Goal: Information Seeking & Learning: Check status

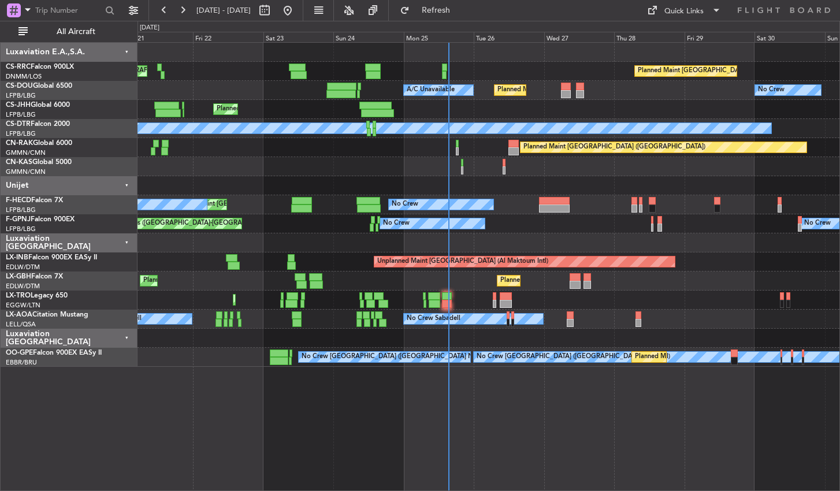
click at [619, 404] on div "Planned Maint [GEOGRAPHIC_DATA] ([GEOGRAPHIC_DATA]) Planned Maint [GEOGRAPHIC_D…" at bounding box center [489, 266] width 703 height 449
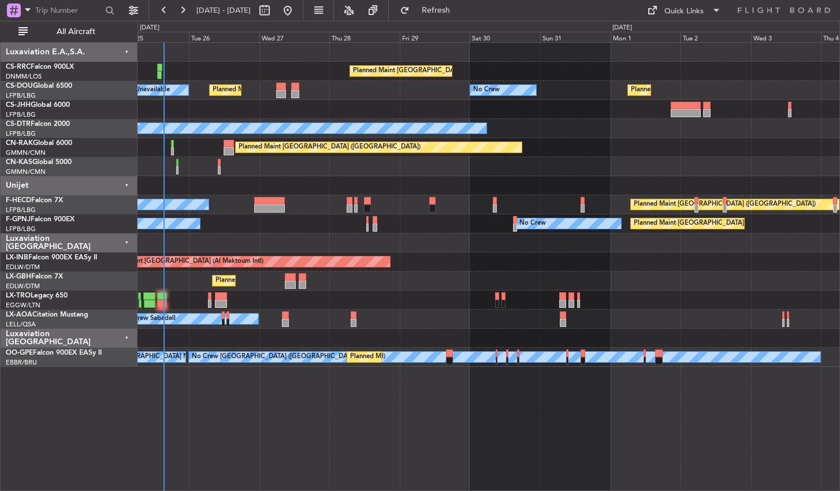
click at [301, 453] on div "Planned Maint [GEOGRAPHIC_DATA] ([GEOGRAPHIC_DATA]) No Crew Planned Maint [GEOG…" at bounding box center [489, 266] width 703 height 449
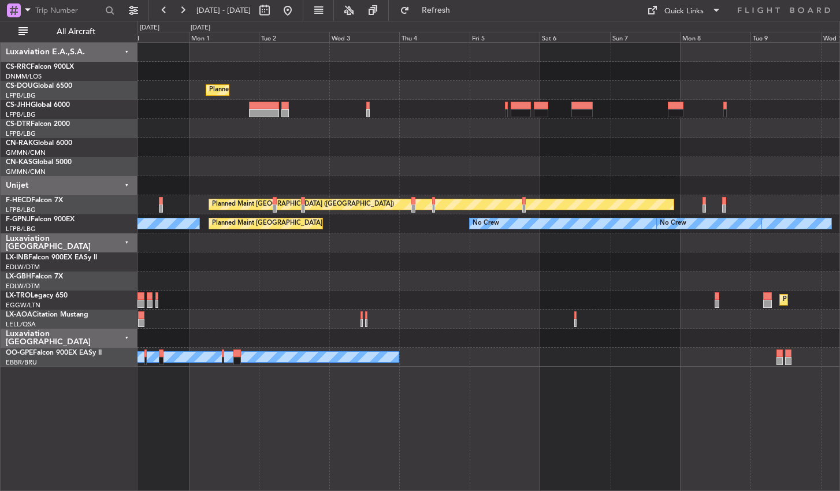
click at [280, 421] on div "Planned Maint [GEOGRAPHIC_DATA] ([GEOGRAPHIC_DATA]) Planned Maint [GEOGRAPHIC_D…" at bounding box center [489, 266] width 703 height 449
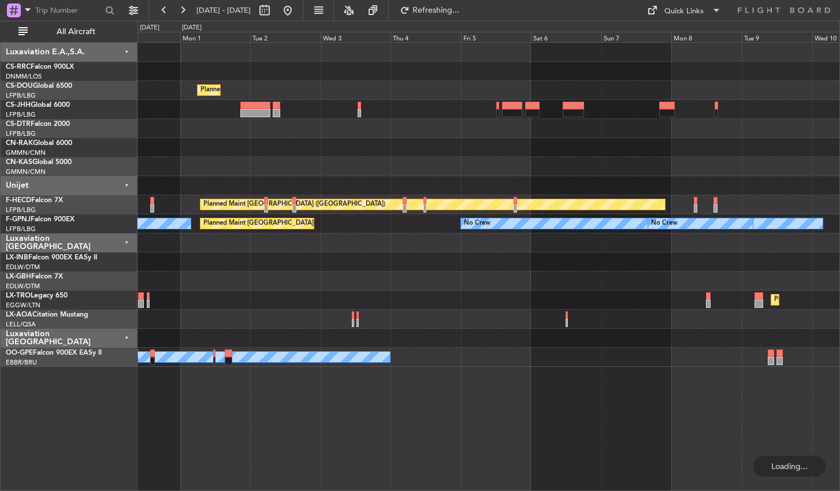
click at [281, 424] on div "Planned Maint [GEOGRAPHIC_DATA] ([GEOGRAPHIC_DATA]) Planned Maint [GEOGRAPHIC_D…" at bounding box center [489, 266] width 703 height 449
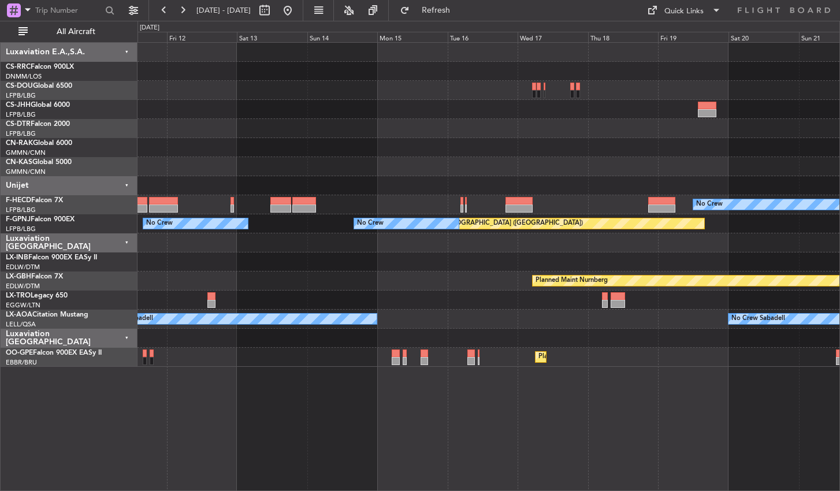
click at [354, 439] on div "No Crew No Crew Planned Maint [GEOGRAPHIC_DATA] ([GEOGRAPHIC_DATA]) No Crew No …" at bounding box center [489, 266] width 703 height 449
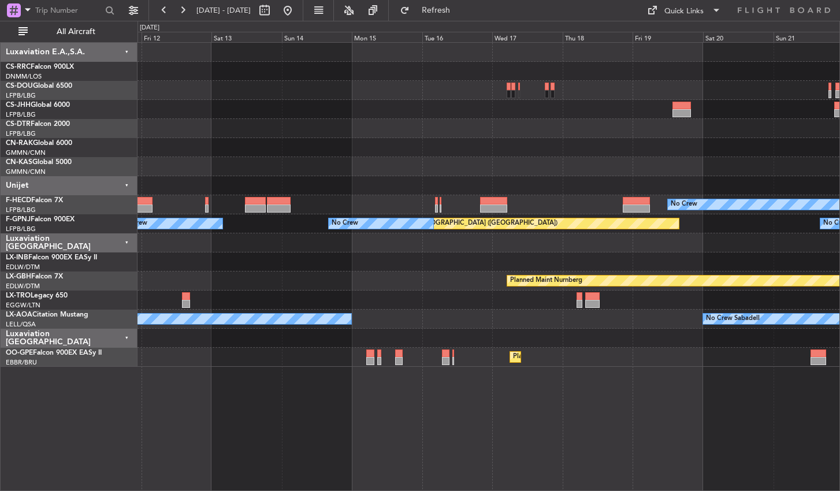
click at [162, 392] on div "Planned Maint Casablanca (Mohammed V Intl) No Crew Planned Maint Paris (Le Bour…" at bounding box center [489, 266] width 703 height 449
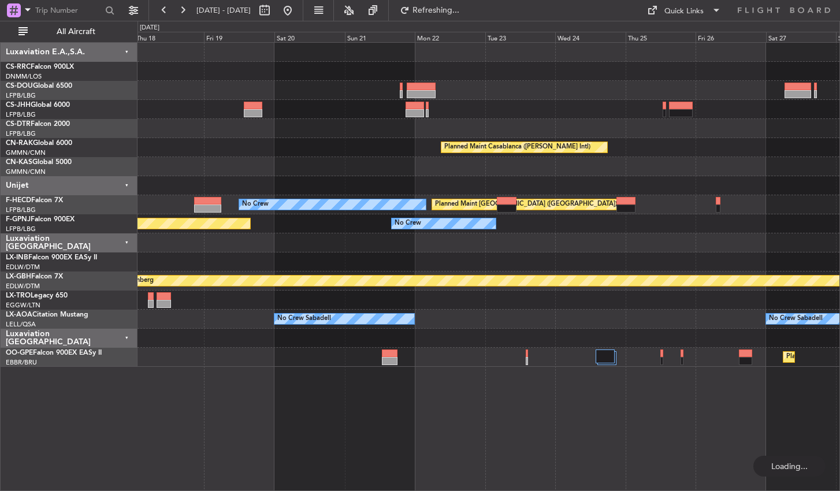
click at [332, 417] on div "Planned Maint Casablanca (Mohammed V Intl) No Crew Planned Maint Paris (Le Bour…" at bounding box center [489, 266] width 703 height 449
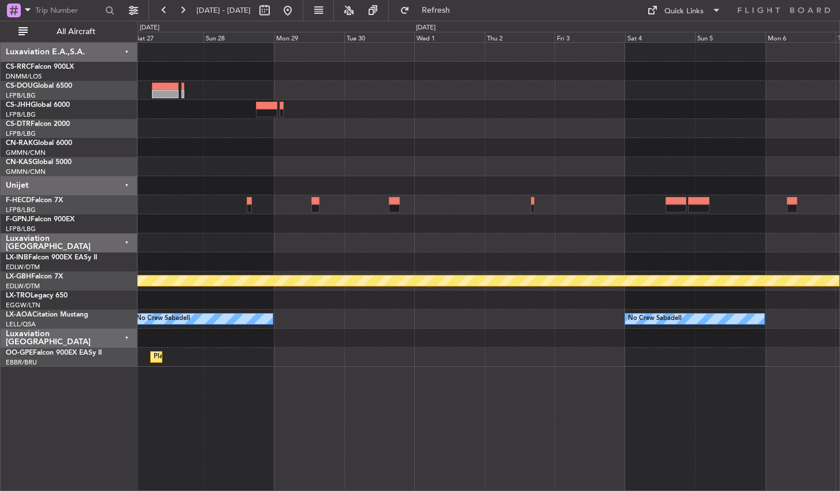
click at [293, 402] on div "Planned Maint Casablanca (Mohammed V Intl) Planned Maint Paris (Le Bourget) Pla…" at bounding box center [489, 266] width 703 height 449
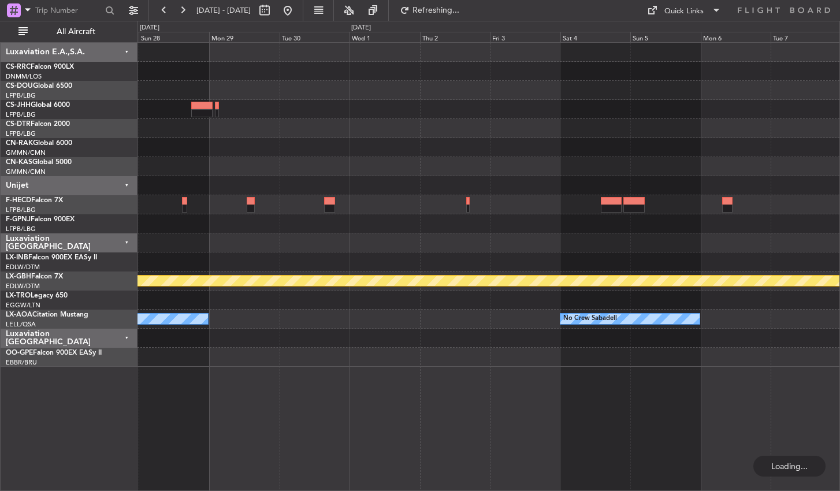
click at [491, 397] on div "Planned Maint Nurnberg No Crew Sabadell No Crew Sabadell Planned Maint Brussels…" at bounding box center [489, 266] width 703 height 449
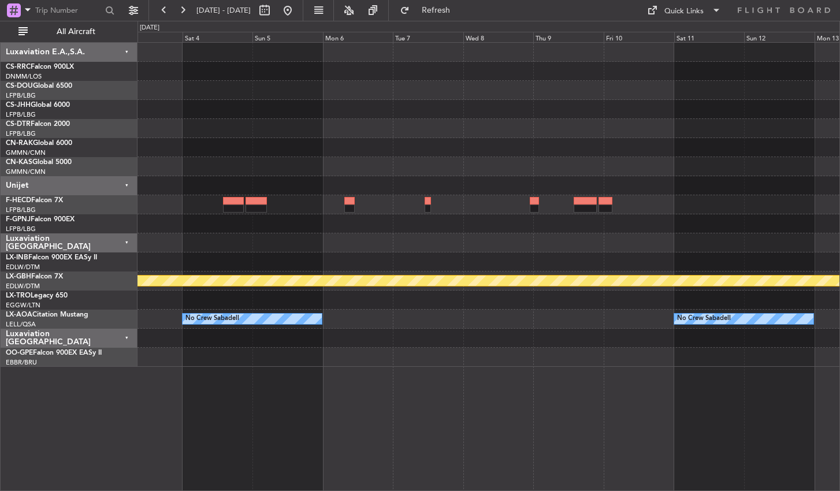
click at [340, 435] on div "Planned Maint Nurnberg No Crew Sabadell No Crew Sabadell" at bounding box center [489, 266] width 703 height 449
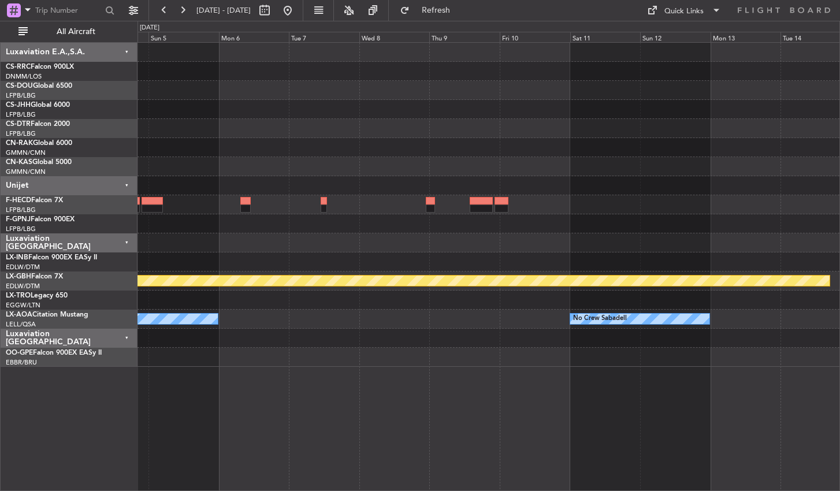
click at [218, 409] on div "Planned Maint Nurnberg No Crew Sabadell No Crew Sabadell" at bounding box center [489, 266] width 703 height 449
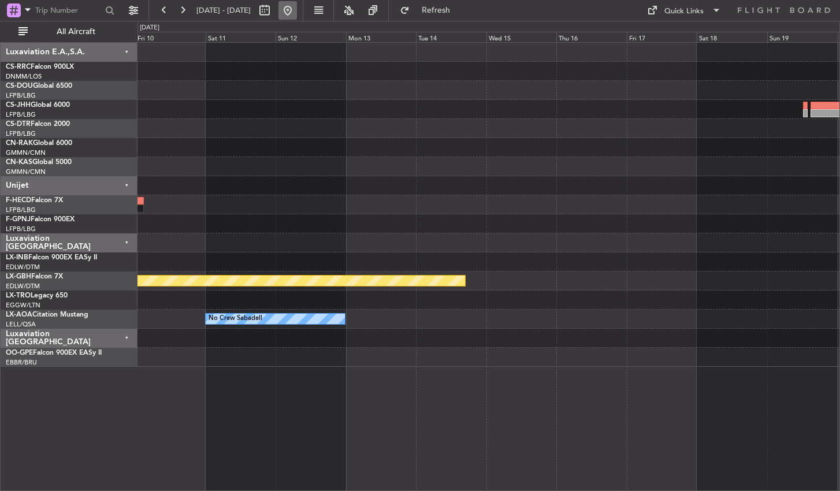
click at [297, 8] on button at bounding box center [287, 10] width 18 height 18
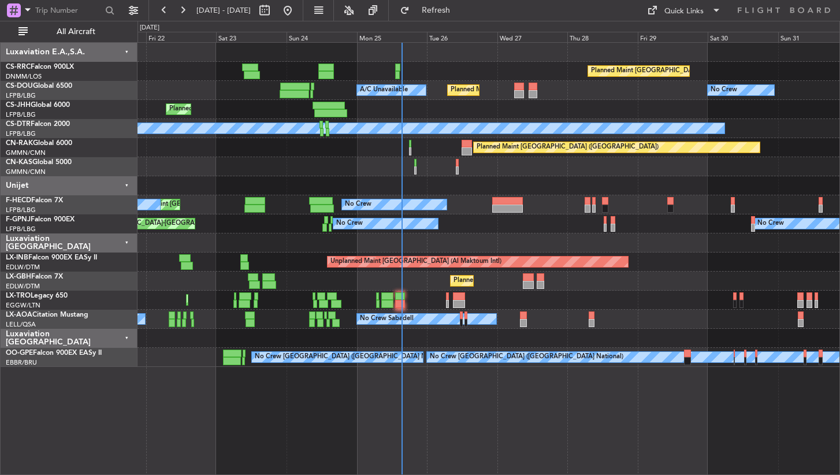
click at [325, 241] on div "Planned Maint [GEOGRAPHIC_DATA] ([GEOGRAPHIC_DATA]) Planned Maint [GEOGRAPHIC_D…" at bounding box center [489, 205] width 702 height 324
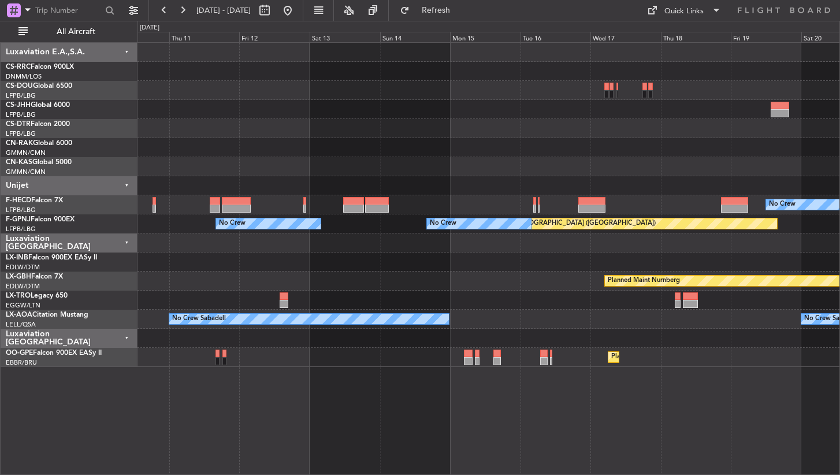
click at [485, 152] on div "No Crew No Crew Planned Maint [GEOGRAPHIC_DATA] ([GEOGRAPHIC_DATA]) No Crew No …" at bounding box center [489, 205] width 702 height 324
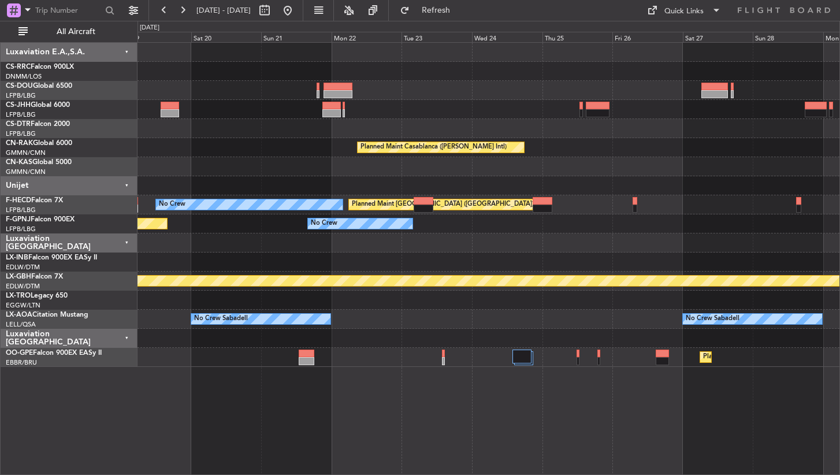
click at [310, 151] on div "Planned Maint Casablanca ([PERSON_NAME] Intl) No Crew Planned Maint [GEOGRAPHIC…" at bounding box center [489, 205] width 702 height 324
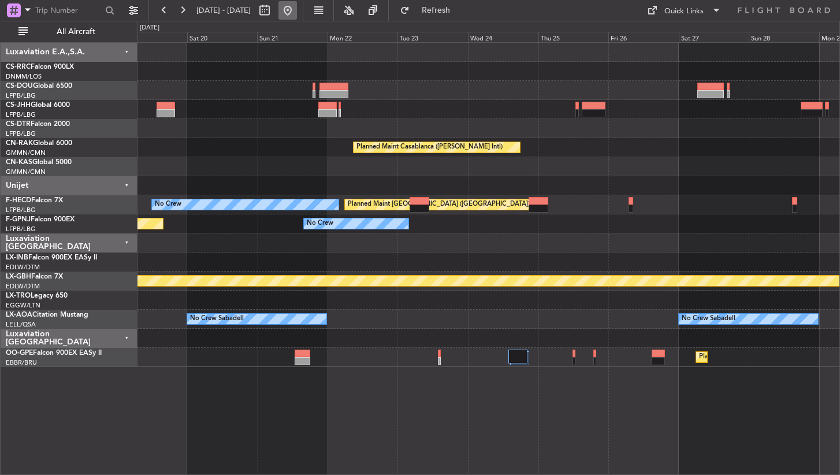
click at [297, 14] on button at bounding box center [287, 10] width 18 height 18
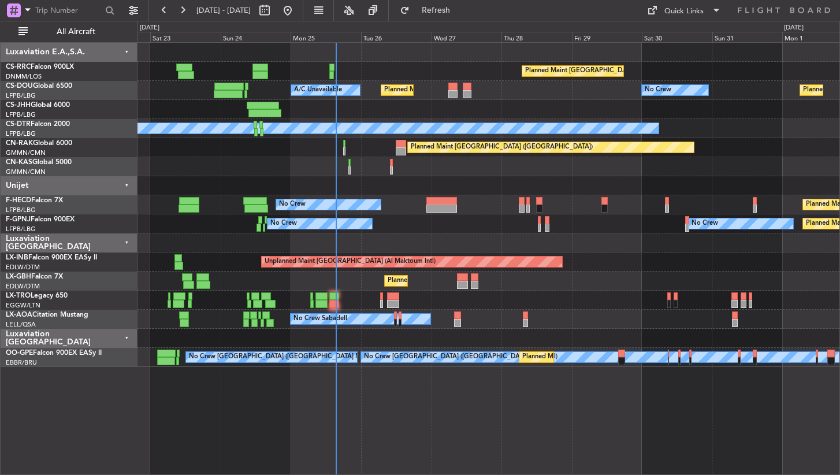
click at [247, 142] on div "Planned Maint [GEOGRAPHIC_DATA] ([GEOGRAPHIC_DATA]) Planned Maint [GEOGRAPHIC_D…" at bounding box center [489, 205] width 702 height 324
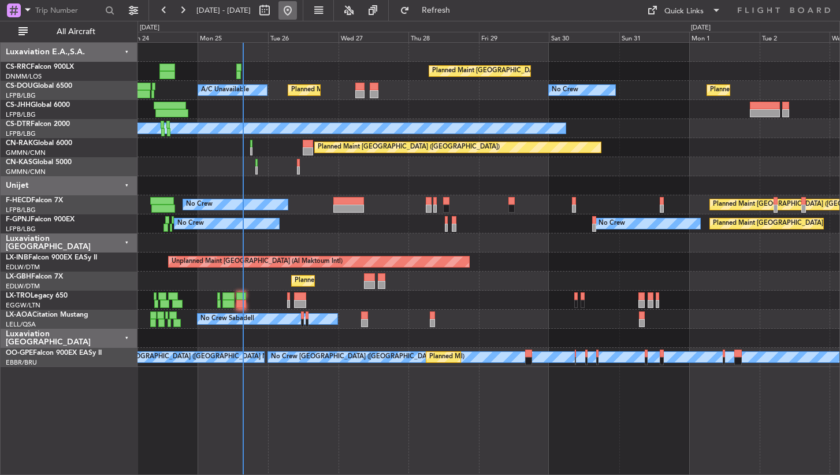
click at [297, 15] on button at bounding box center [287, 10] width 18 height 18
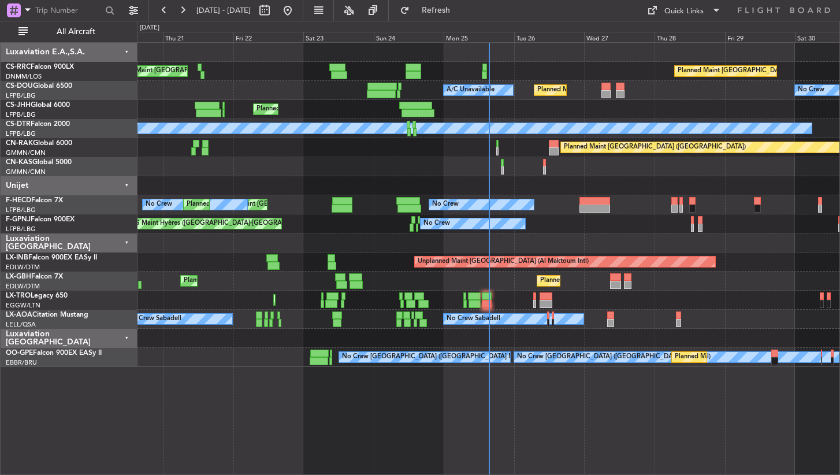
click at [549, 419] on div "Planned Maint [GEOGRAPHIC_DATA] ([GEOGRAPHIC_DATA]) Planned Maint [GEOGRAPHIC_D…" at bounding box center [489, 258] width 703 height 433
click at [297, 5] on button at bounding box center [287, 10] width 18 height 18
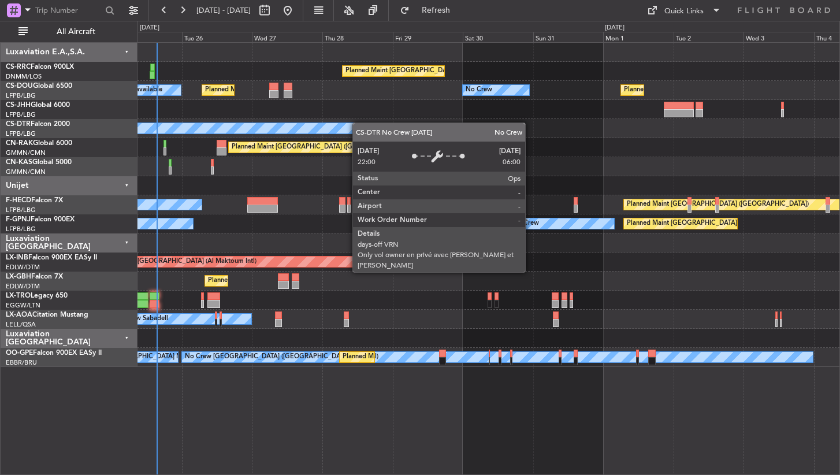
click at [322, 123] on div "Planned Maint [GEOGRAPHIC_DATA] ([GEOGRAPHIC_DATA]) No Crew Planned Maint [GEOG…" at bounding box center [489, 205] width 702 height 324
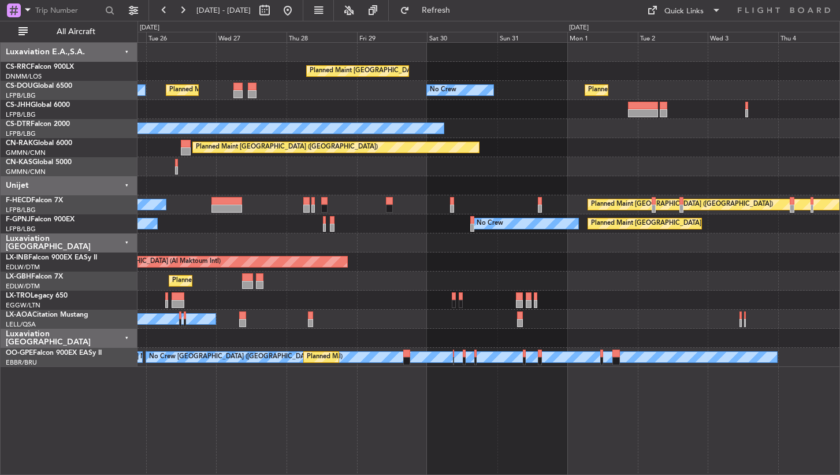
click at [202, 215] on div "Planned Maint [GEOGRAPHIC_DATA] ([GEOGRAPHIC_DATA]) No Crew Planned Maint [GEOG…" at bounding box center [489, 205] width 702 height 324
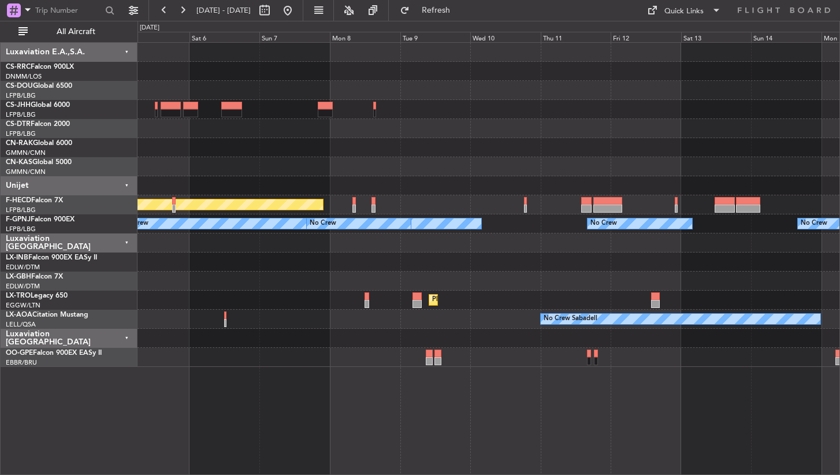
click at [274, 160] on div "Planned Maint [GEOGRAPHIC_DATA] ([GEOGRAPHIC_DATA]) No Crew No Crew No Crew No …" at bounding box center [489, 205] width 702 height 324
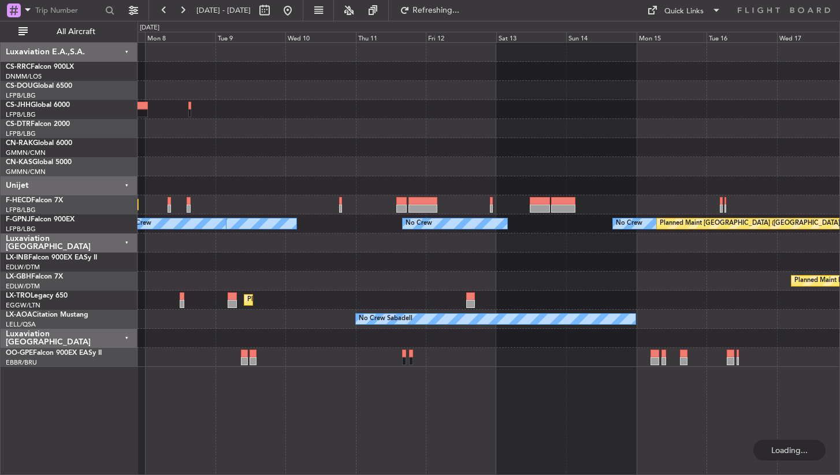
click at [246, 107] on div at bounding box center [489, 109] width 702 height 19
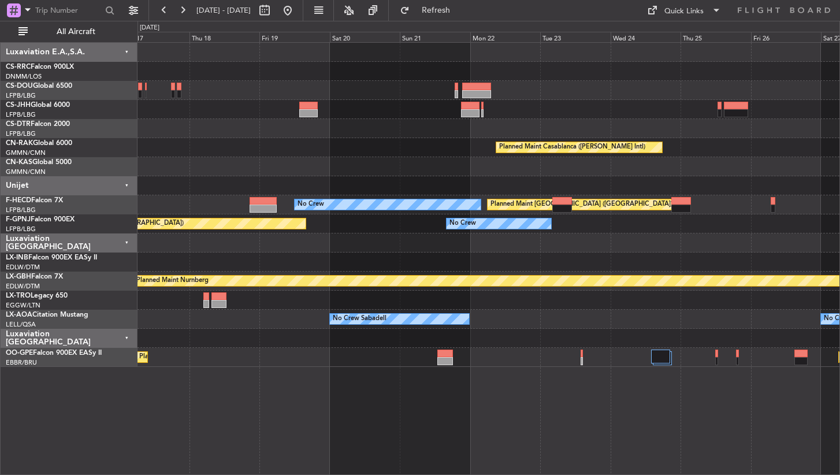
click at [417, 173] on div "Planned Maint Casablanca ([PERSON_NAME] Intl) No Crew Planned Maint [GEOGRAPHIC…" at bounding box center [489, 205] width 702 height 324
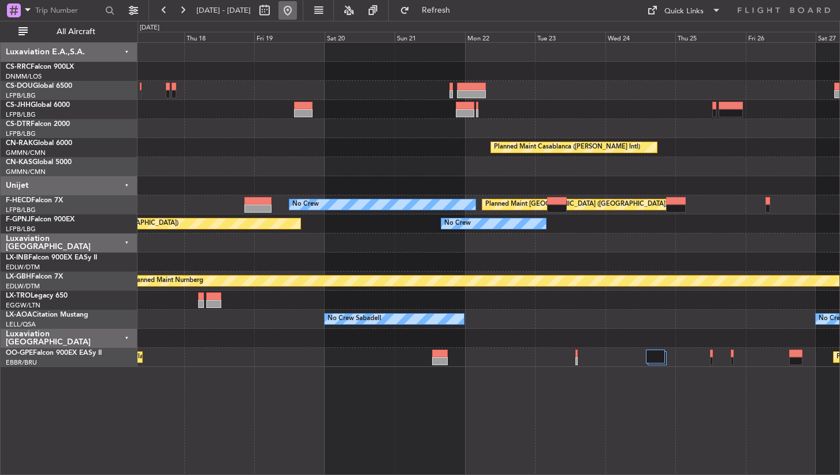
click at [297, 13] on button at bounding box center [287, 10] width 18 height 18
